Goal: Information Seeking & Learning: Learn about a topic

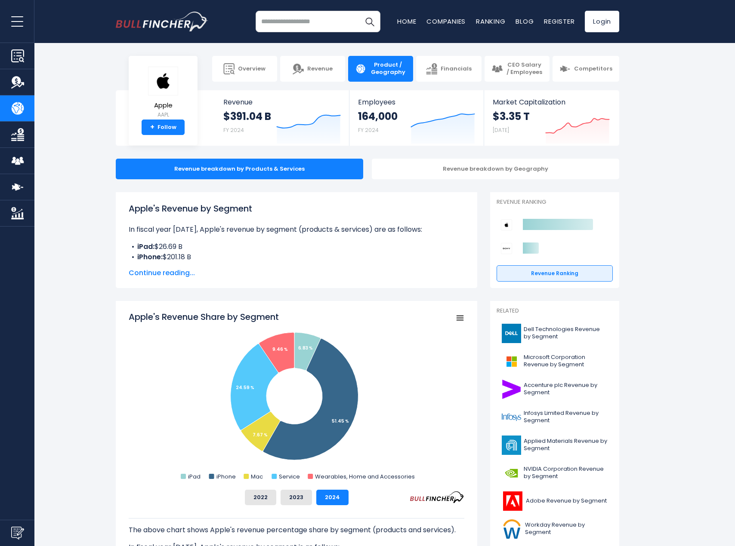
click at [321, 22] on input "search" at bounding box center [317, 22] width 125 height 22
type input "*"
type input "****"
click at [359, 11] on button "Search" at bounding box center [370, 22] width 22 height 22
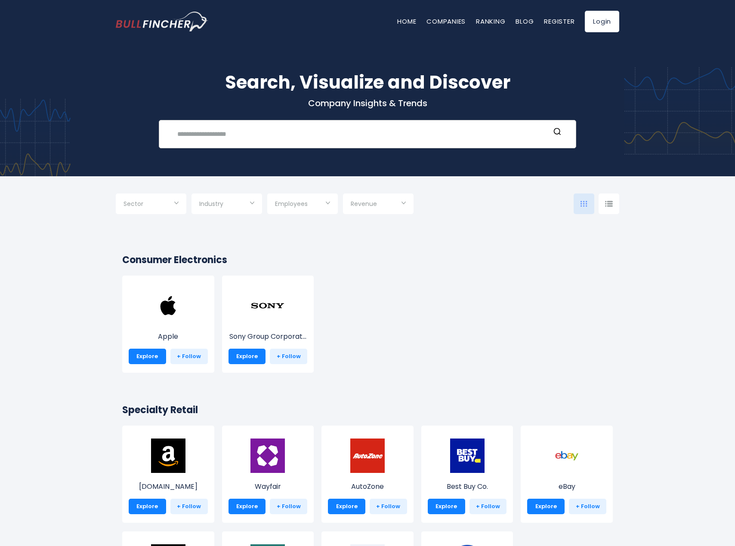
click at [233, 141] on input "text" at bounding box center [361, 134] width 378 height 16
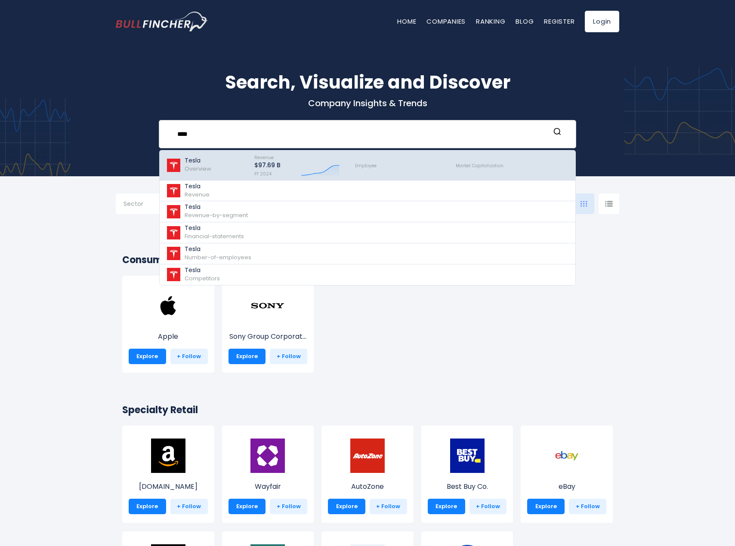
type input "****"
click at [187, 167] on span "Overview" at bounding box center [198, 169] width 27 height 8
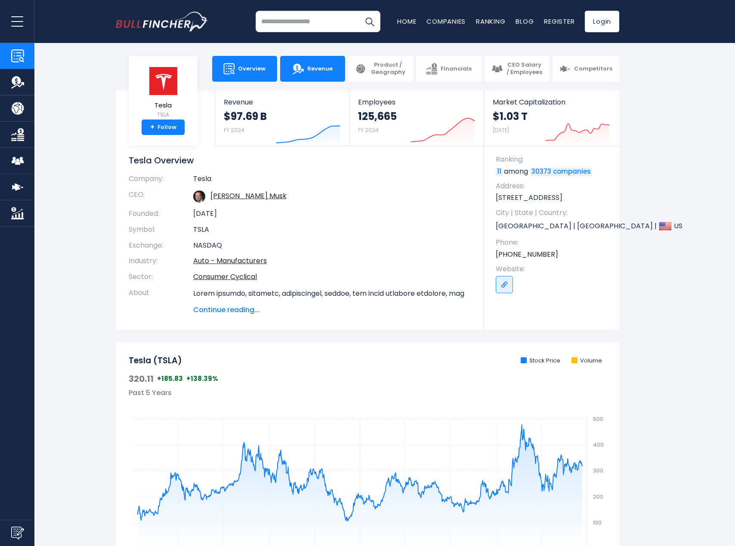
click at [325, 71] on span "Revenue" at bounding box center [319, 68] width 25 height 7
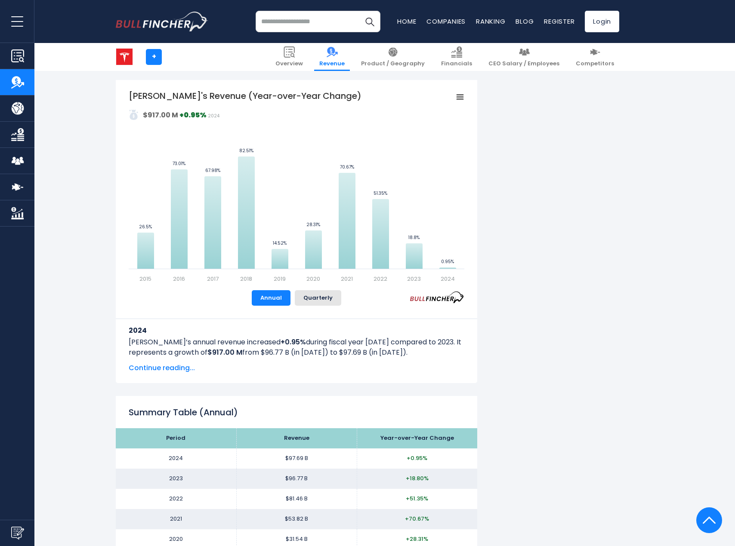
scroll to position [509, 0]
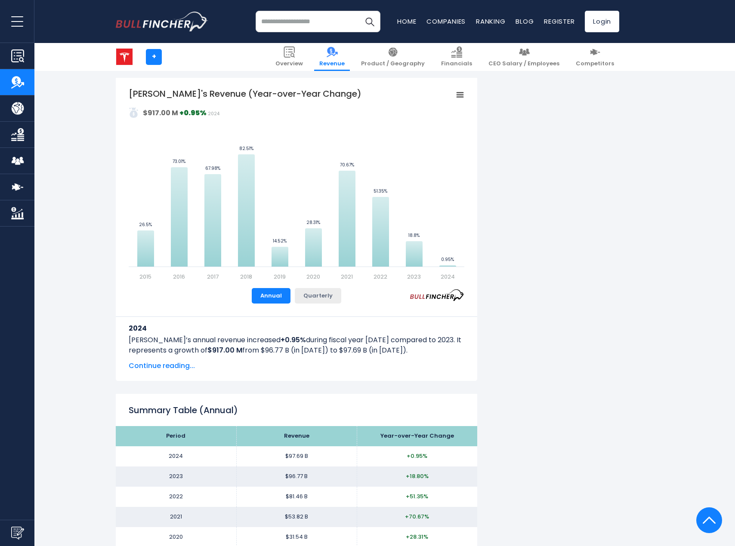
click at [323, 292] on button "Quarterly" at bounding box center [318, 295] width 46 height 15
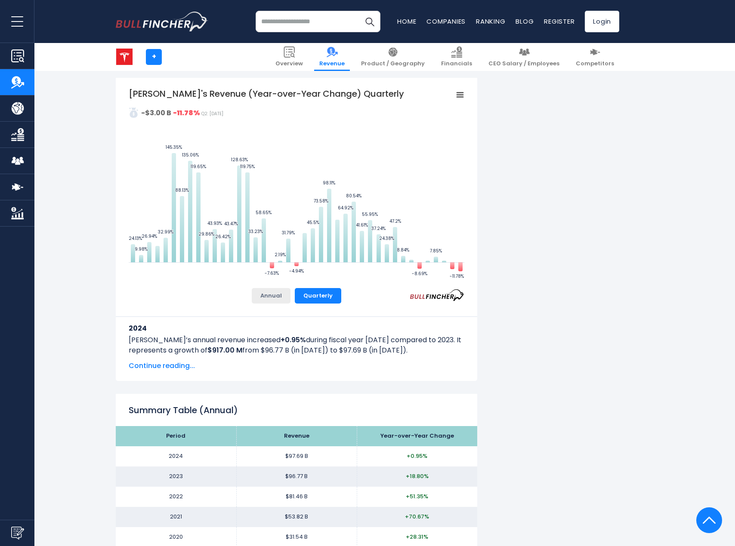
click at [267, 301] on button "Annual" at bounding box center [271, 295] width 39 height 15
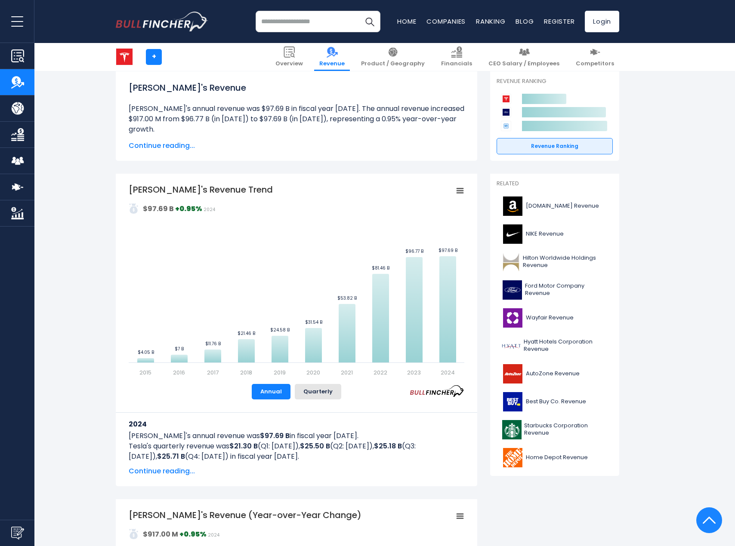
scroll to position [0, 0]
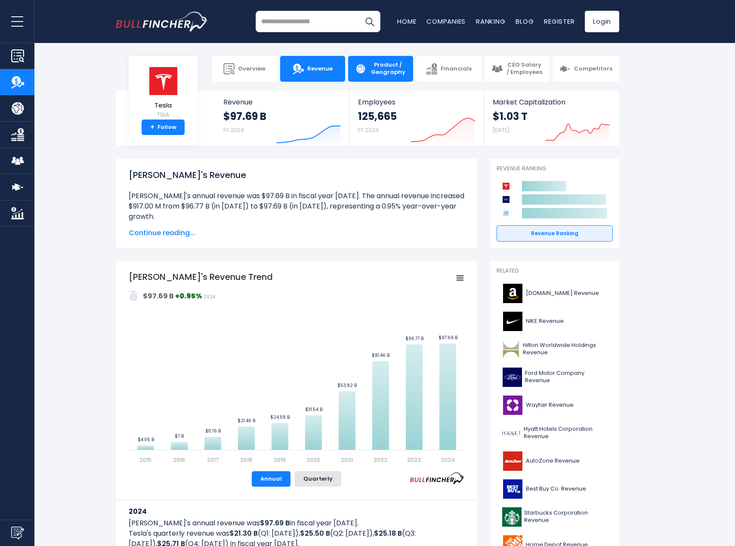
click at [370, 79] on link "Product / Geography" at bounding box center [380, 69] width 65 height 26
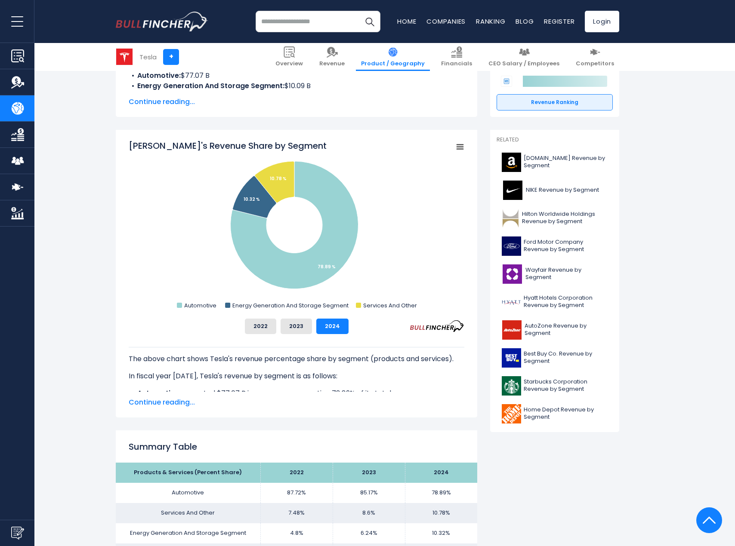
scroll to position [172, 0]
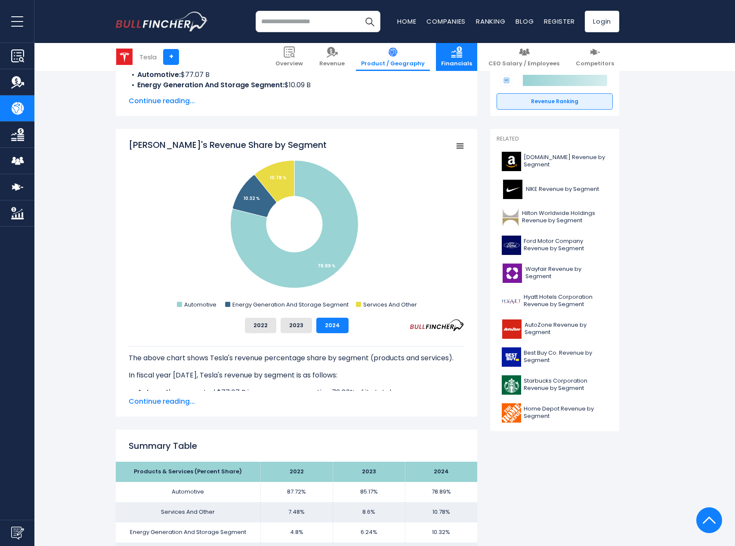
click at [475, 58] on link "Financials" at bounding box center [456, 57] width 41 height 28
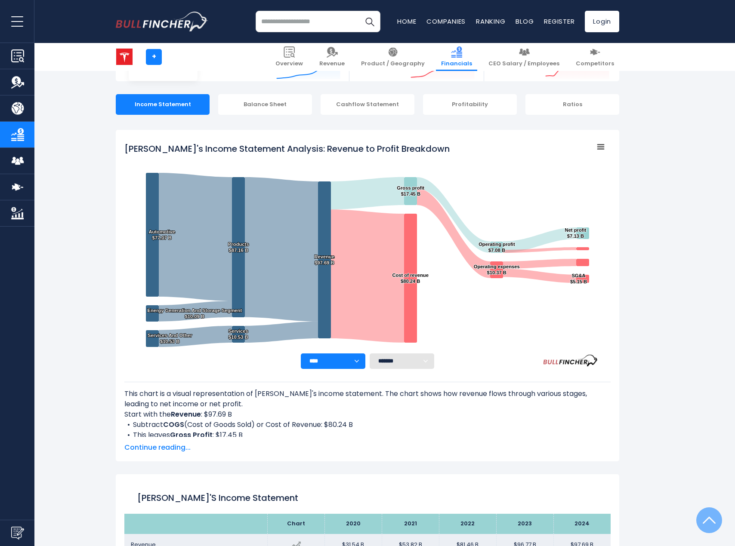
scroll to position [60, 0]
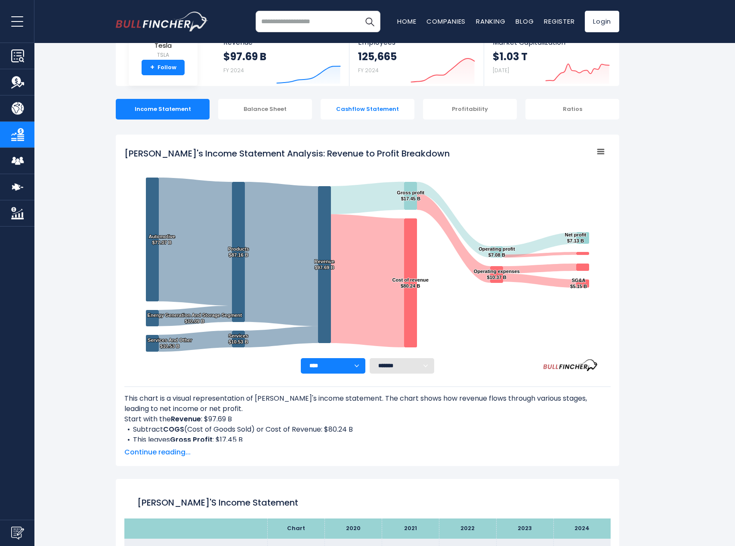
click at [375, 112] on div "Cashflow Statement" at bounding box center [367, 109] width 94 height 21
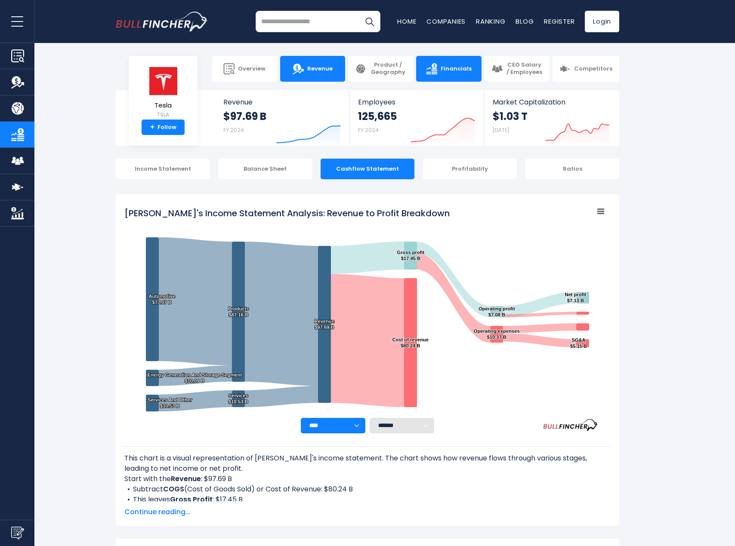
click at [303, 76] on link "Revenue" at bounding box center [312, 69] width 65 height 26
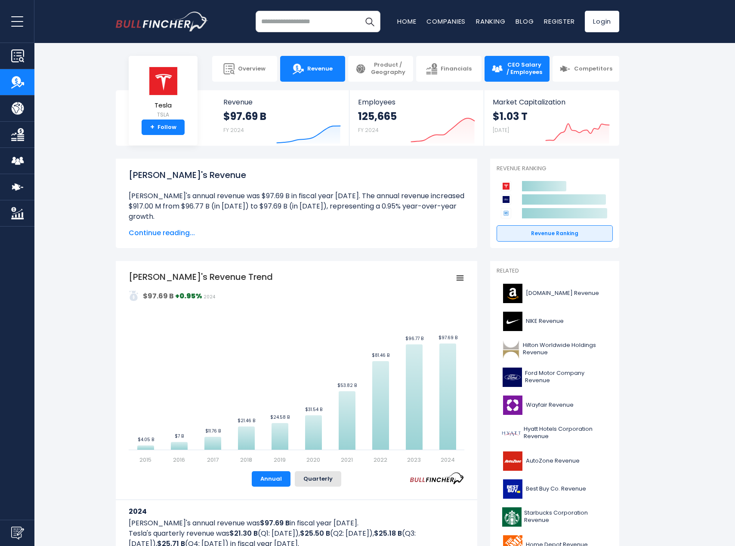
click at [529, 71] on span "CEO Salary / Employees" at bounding box center [524, 69] width 37 height 15
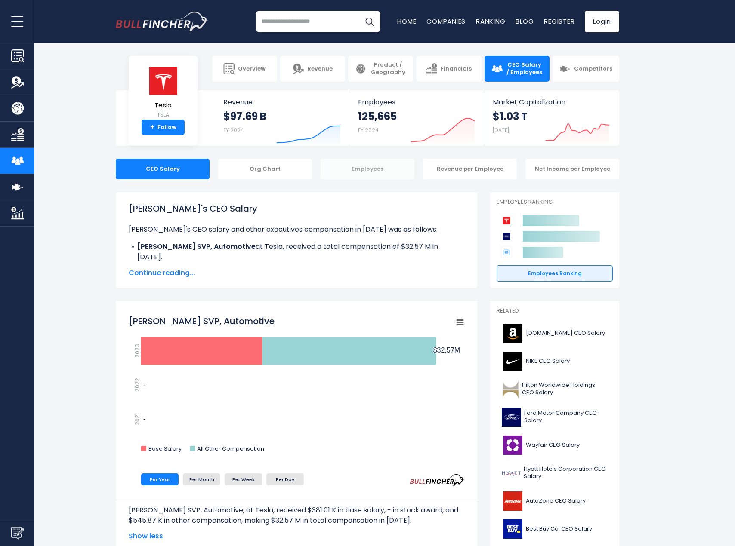
click at [394, 171] on div "Employees" at bounding box center [367, 169] width 94 height 21
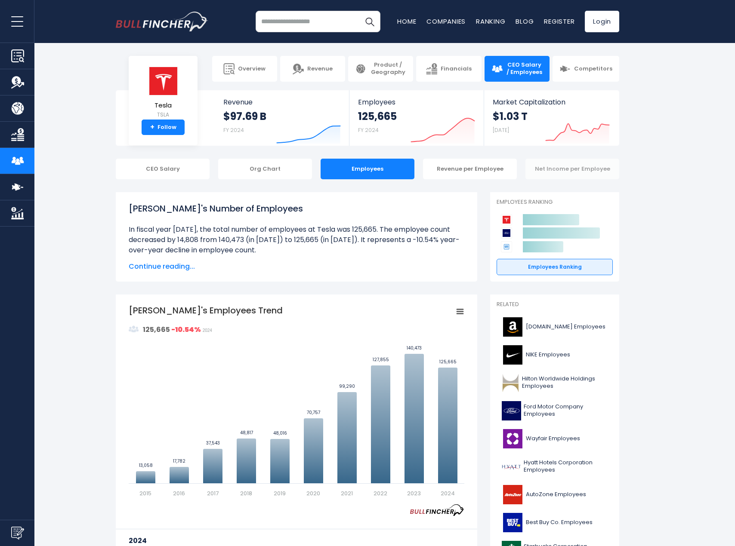
click at [557, 172] on div "Net Income per Employee" at bounding box center [572, 169] width 94 height 21
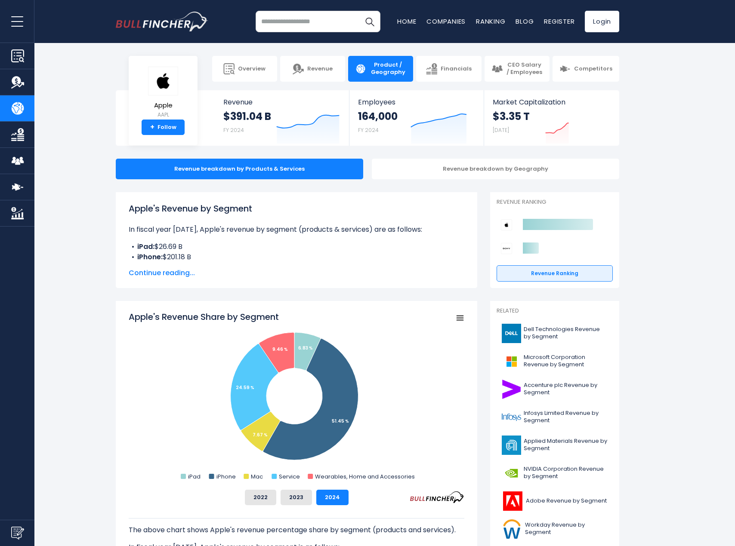
click at [325, 22] on input "search" at bounding box center [317, 22] width 125 height 22
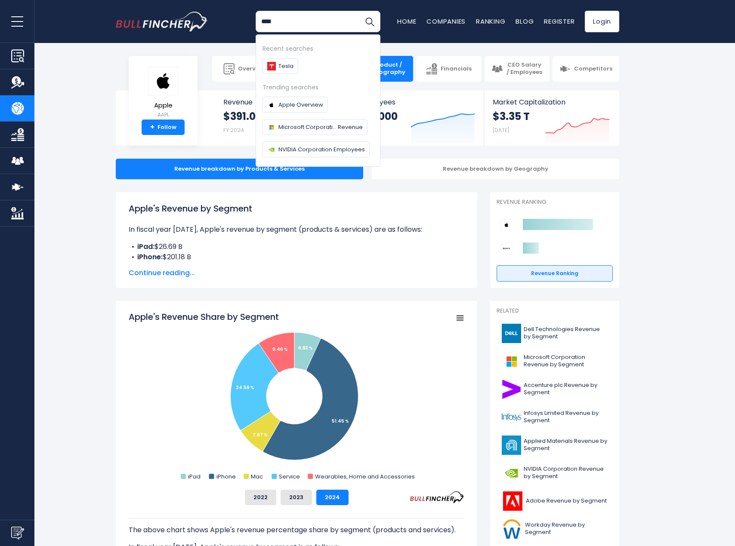
type input "****"
click at [359, 11] on button "Search" at bounding box center [370, 22] width 22 height 22
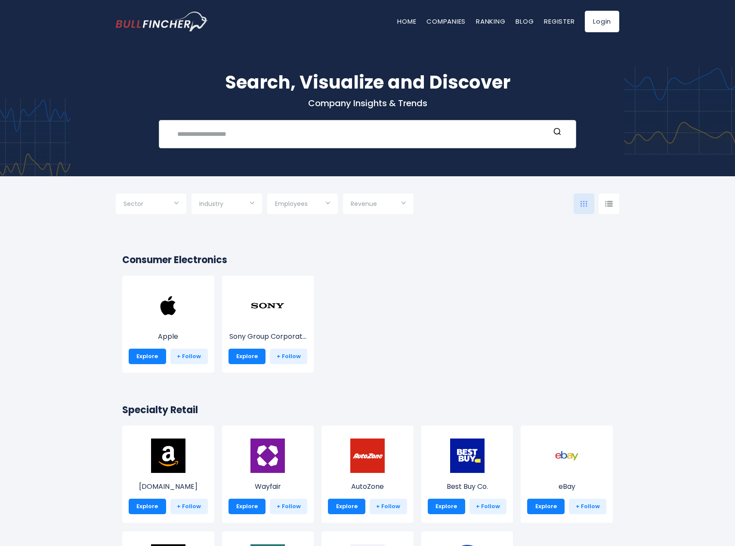
click at [333, 132] on input "text" at bounding box center [361, 134] width 378 height 16
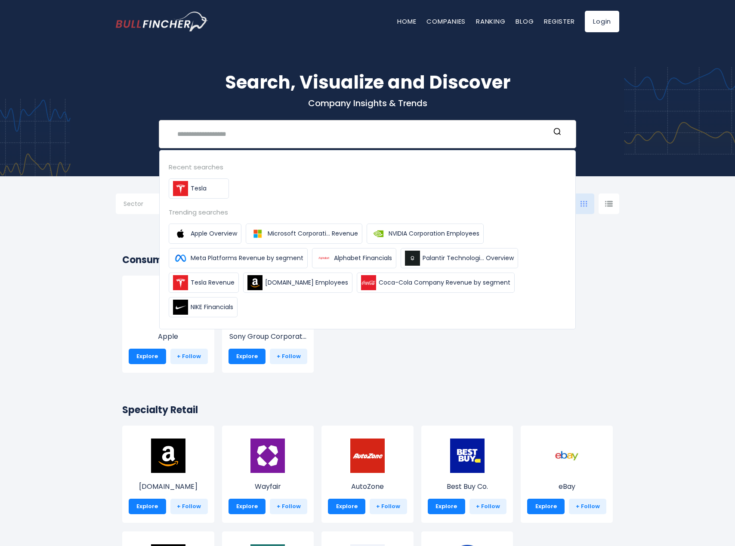
click at [196, 173] on div "Recent searches Tesla" at bounding box center [367, 180] width 397 height 37
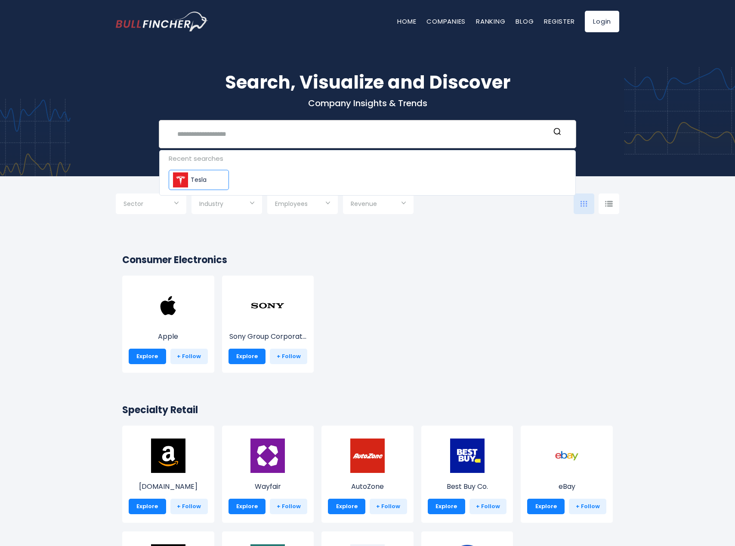
click at [195, 188] on div "Sector Technology Consumer Cyclical Financial Services Energy" at bounding box center [367, 204] width 503 height 38
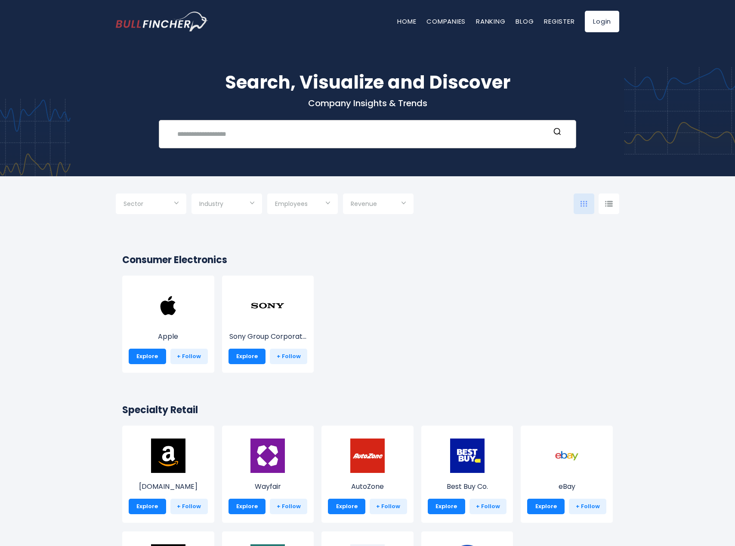
click at [202, 131] on input "text" at bounding box center [361, 134] width 378 height 16
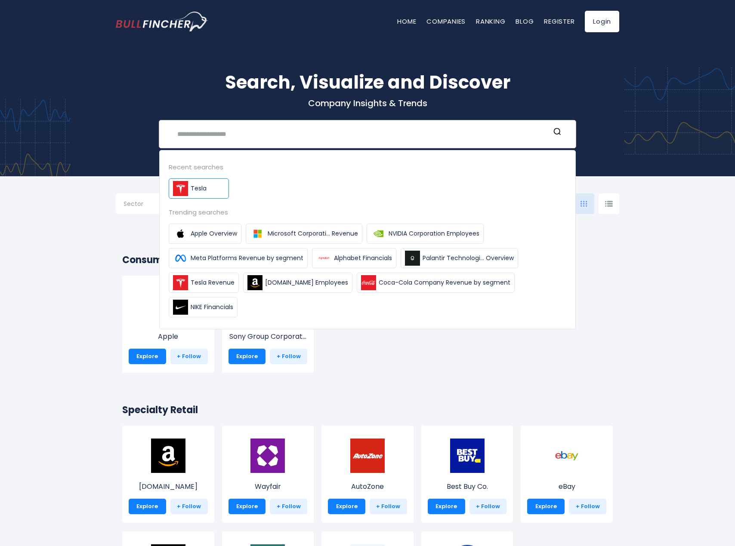
click at [202, 189] on span "Tesla" at bounding box center [199, 188] width 16 height 9
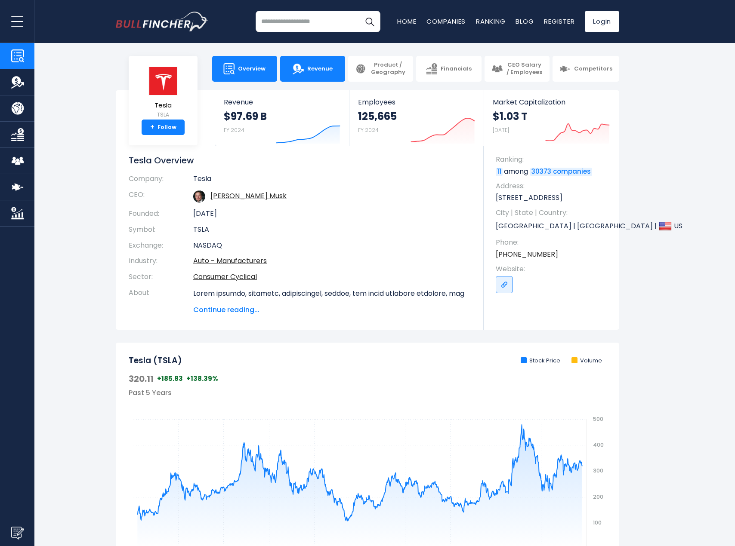
click at [329, 69] on span "Revenue" at bounding box center [319, 68] width 25 height 7
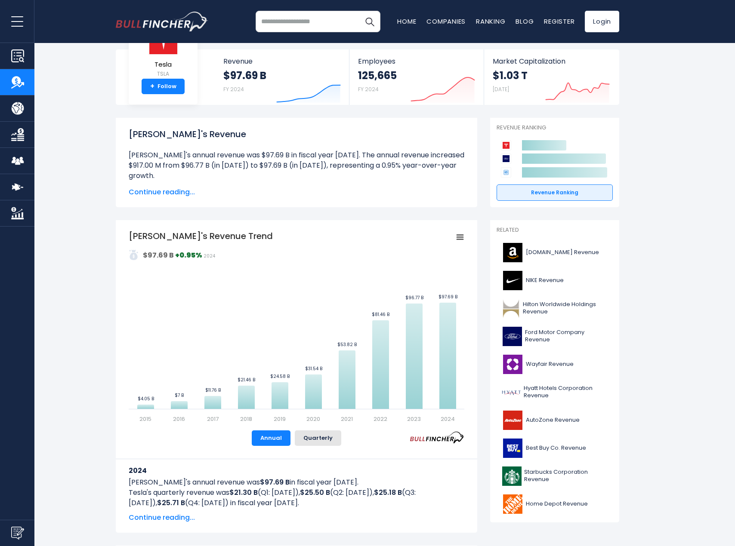
scroll to position [43, 0]
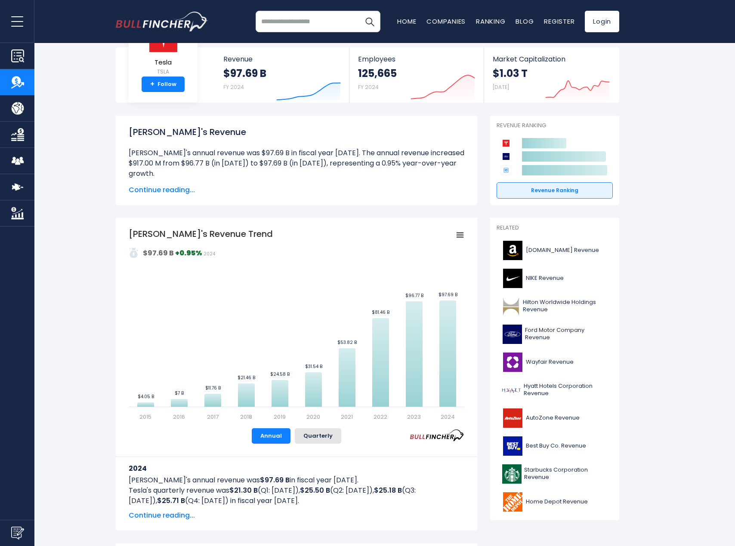
click at [460, 236] on icon "Tesla's Revenue Trend" at bounding box center [460, 235] width 6 height 4
click at [614, 339] on div "Related Amazon.com Revenue NIKE Revenue" at bounding box center [554, 369] width 129 height 302
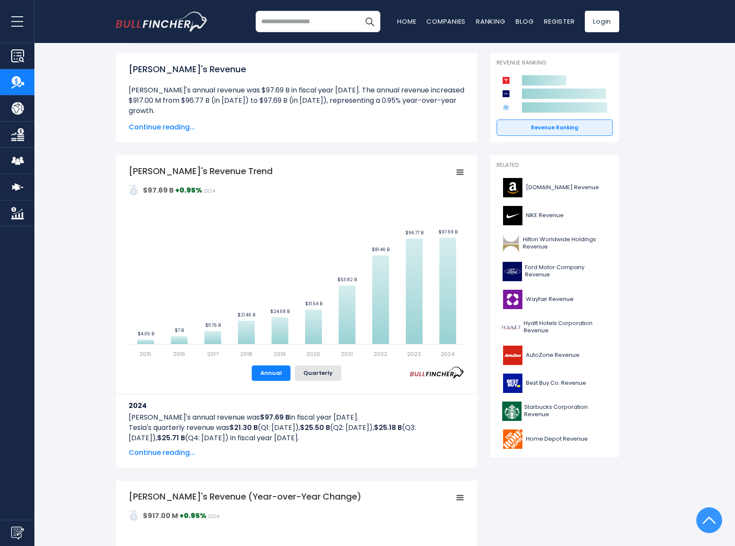
scroll to position [0, 0]
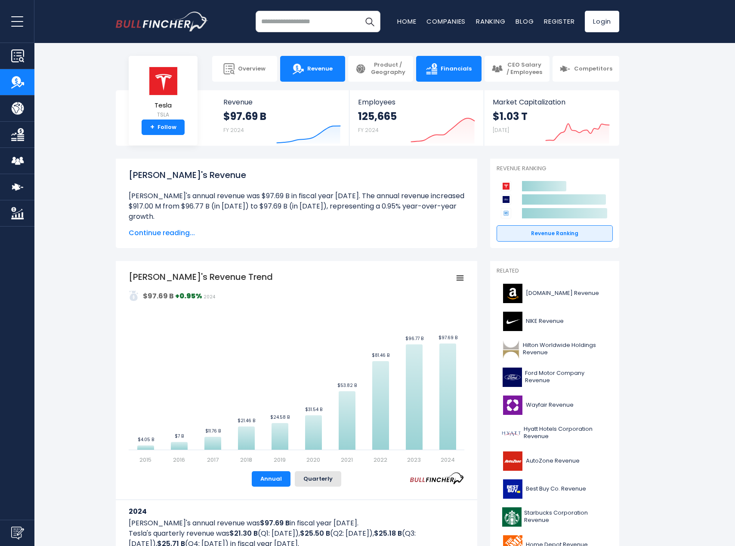
click at [461, 71] on span "Financials" at bounding box center [455, 68] width 31 height 7
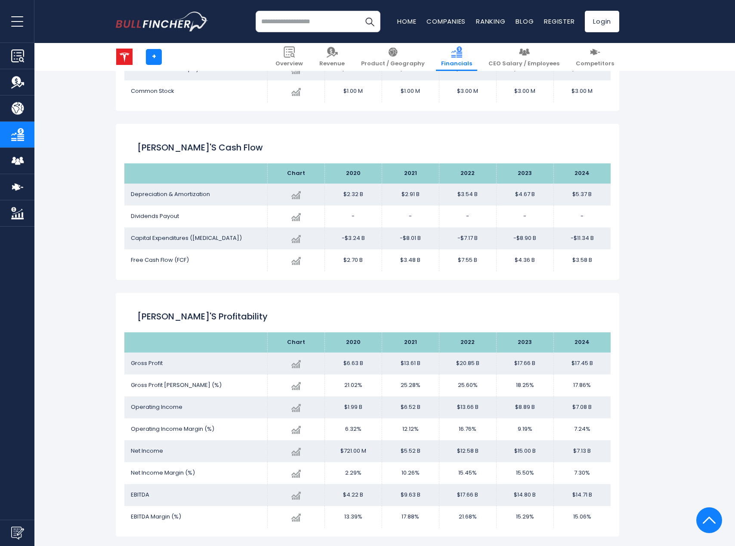
scroll to position [975, 0]
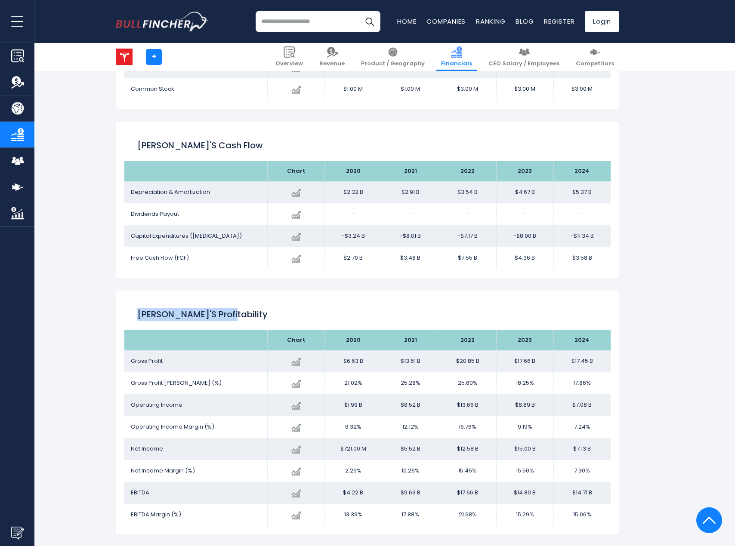
drag, startPoint x: 222, startPoint y: 315, endPoint x: 131, endPoint y: 318, distance: 90.8
click at [131, 318] on div "Tesla's Profitability" at bounding box center [367, 314] width 486 height 31
copy h2 "Tesla's Profitability"
click at [268, 318] on h2 "Tesla's Profitability" at bounding box center [367, 314] width 460 height 13
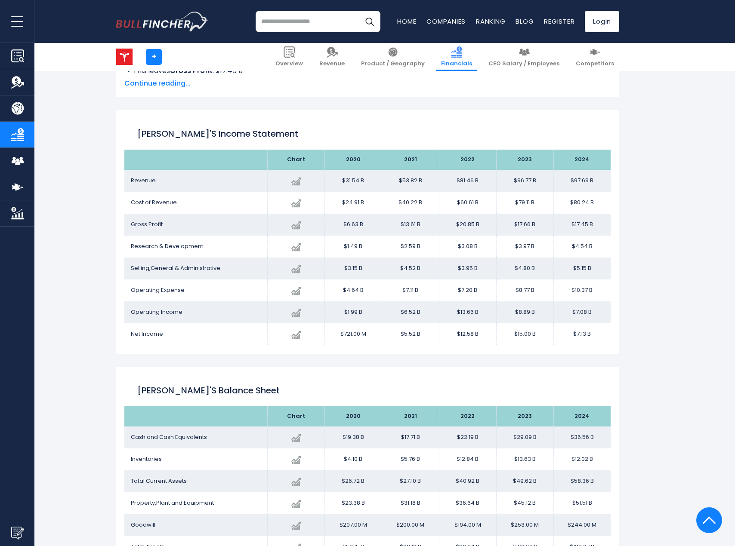
scroll to position [426, 0]
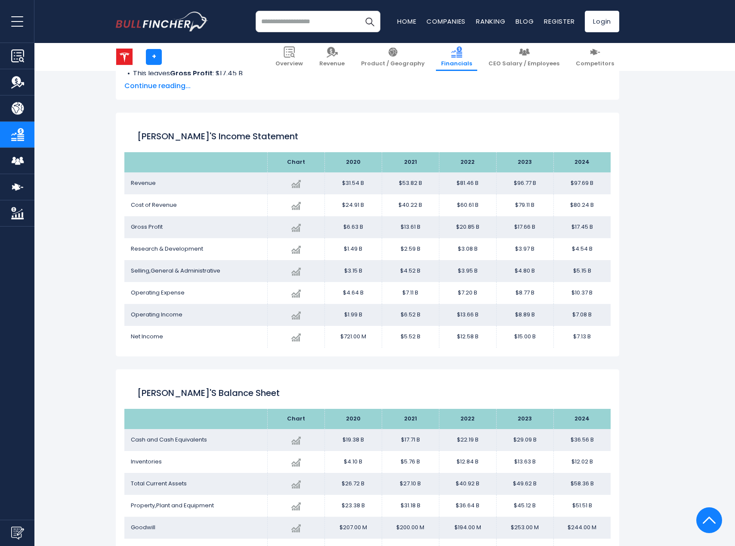
click at [253, 380] on div "Tesla's Balance Sheet" at bounding box center [367, 393] width 486 height 31
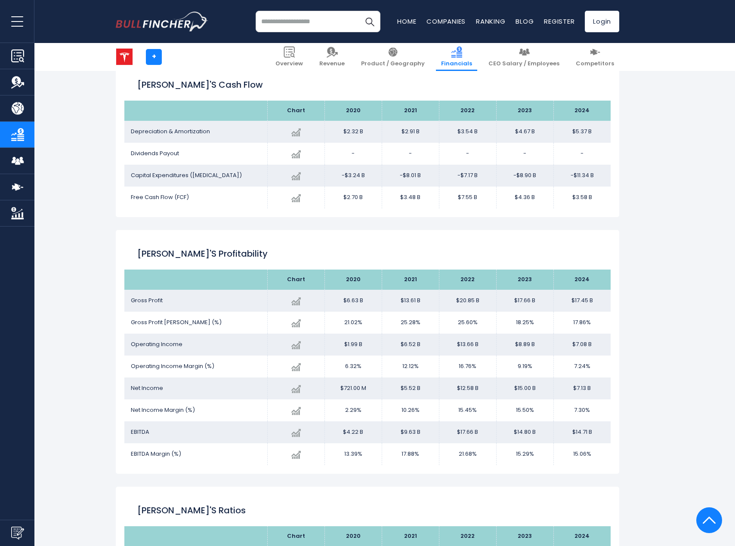
scroll to position [1036, 0]
drag, startPoint x: 234, startPoint y: 255, endPoint x: 124, endPoint y: 249, distance: 109.8
click at [124, 249] on div "Tesla's Profitability Chart 2020 Gross Profit $17.45 B" at bounding box center [367, 351] width 503 height 244
copy h2 "Tesla's Profitability"
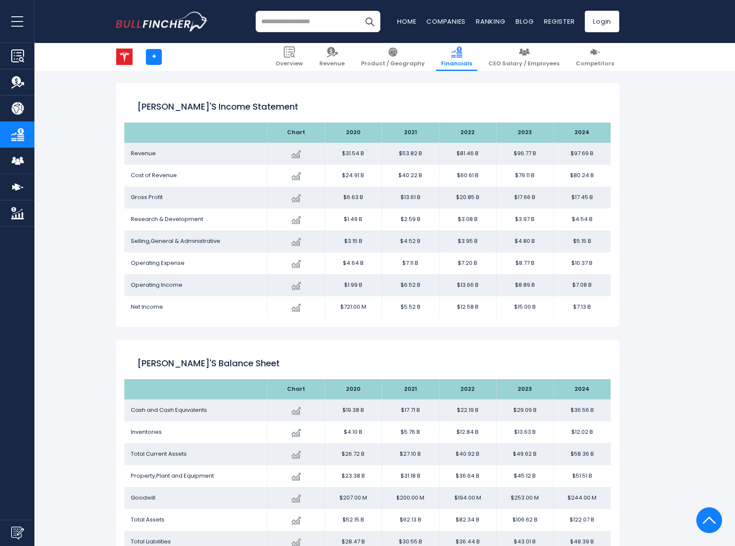
scroll to position [441, 0]
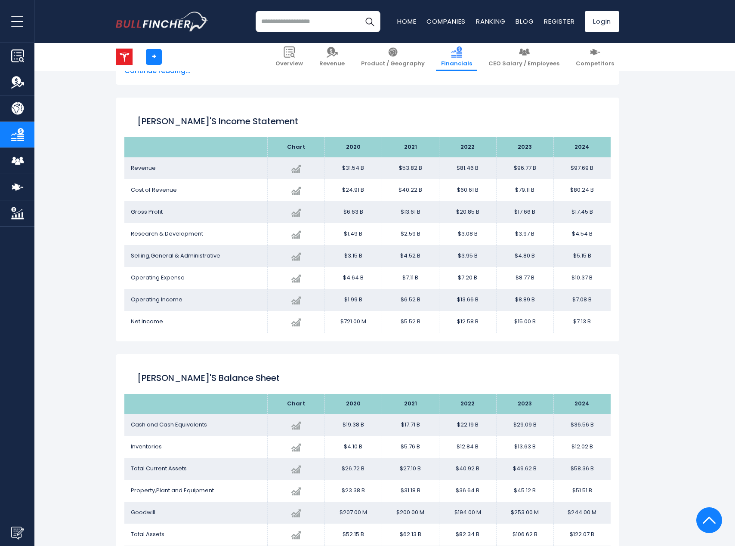
click at [345, 20] on input "search" at bounding box center [317, 22] width 125 height 22
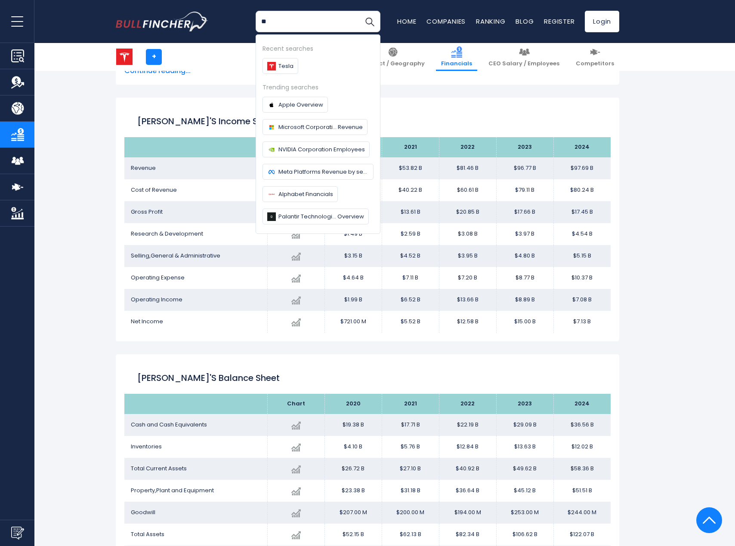
type input "*"
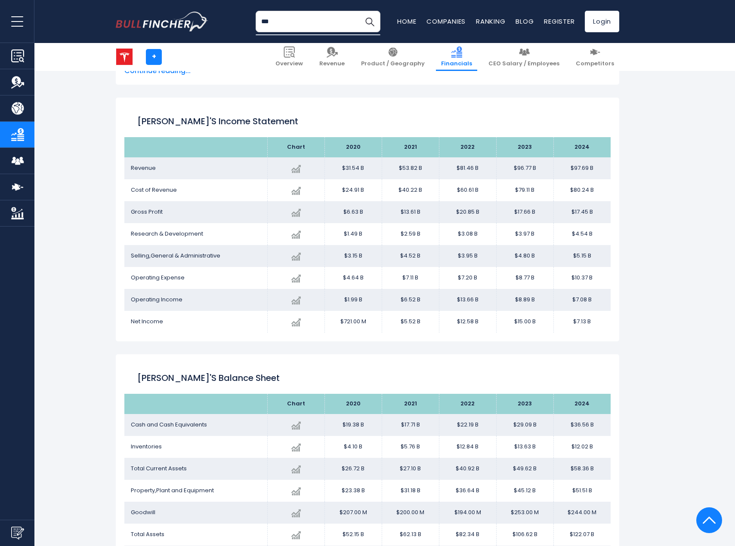
type input "***"
click at [359, 11] on button "Search" at bounding box center [370, 22] width 22 height 22
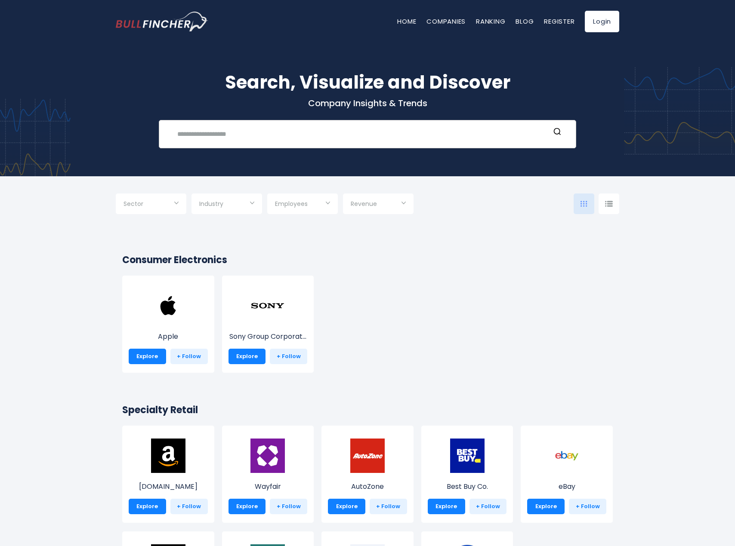
click at [301, 125] on div "Recent searches Tesla Trending searches Apple Overview Tesla Revenue" at bounding box center [367, 134] width 417 height 28
click at [296, 137] on input "text" at bounding box center [361, 134] width 378 height 16
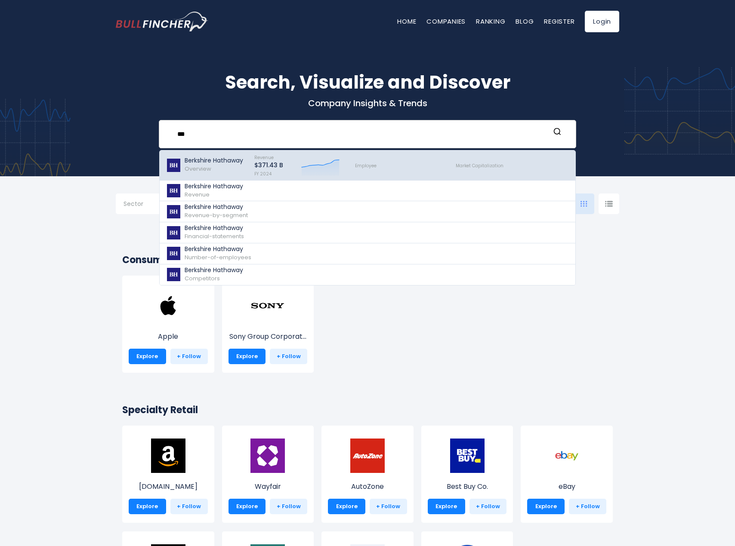
type input "***"
click at [225, 163] on p "Berkshire Hathaway" at bounding box center [214, 160] width 58 height 7
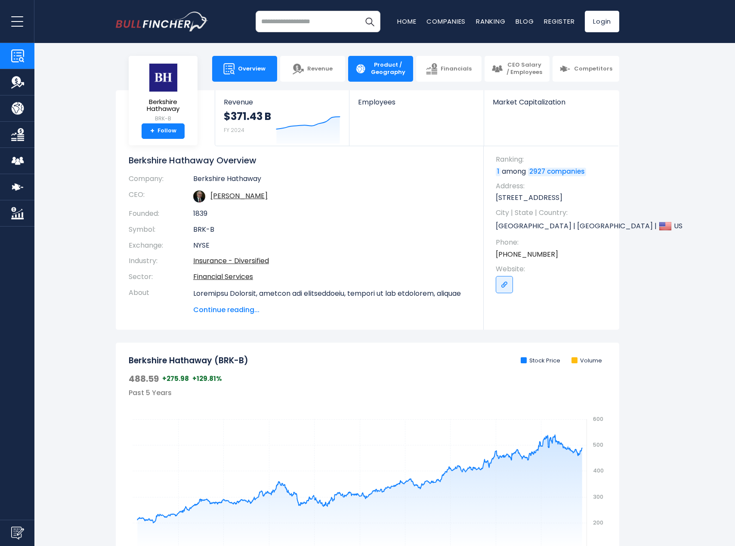
click at [372, 64] on span "Product / Geography" at bounding box center [387, 69] width 37 height 15
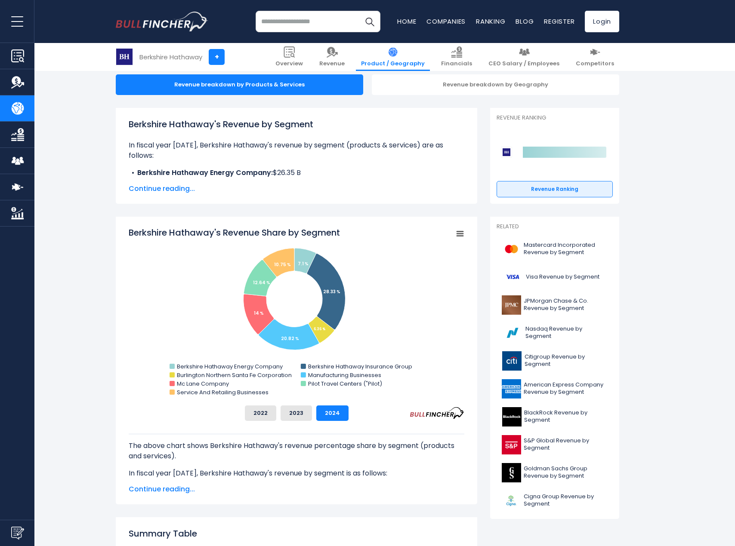
scroll to position [86, 0]
